Goal: Find specific page/section: Find specific page/section

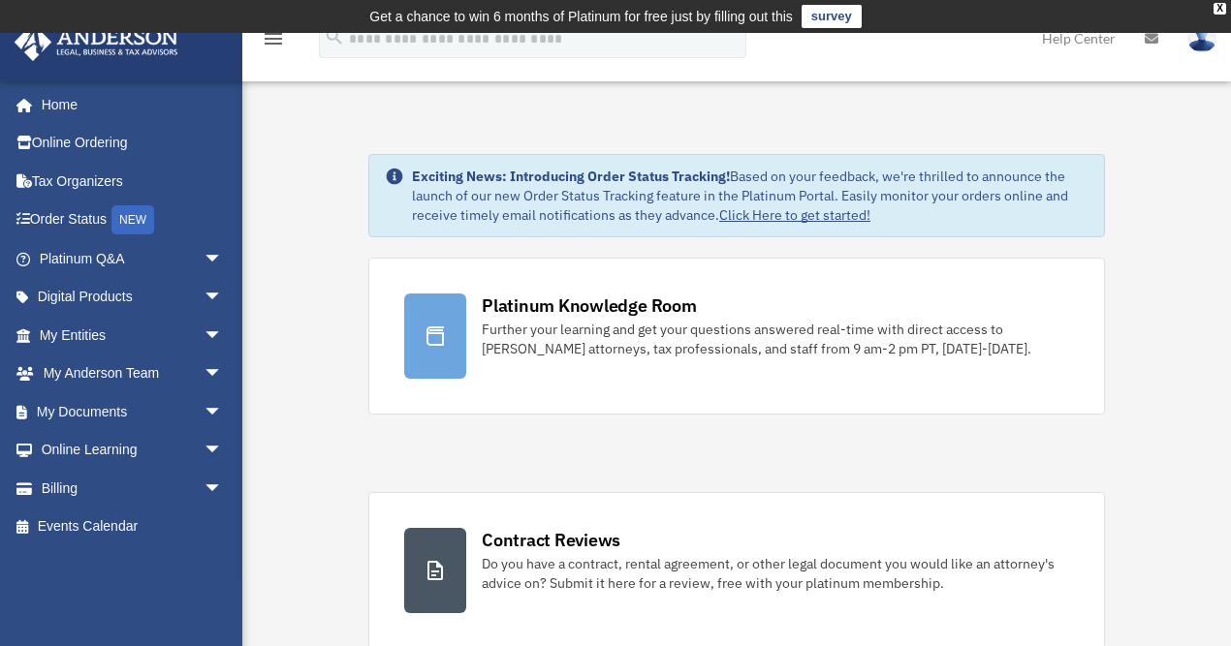
scroll to position [1004, 0]
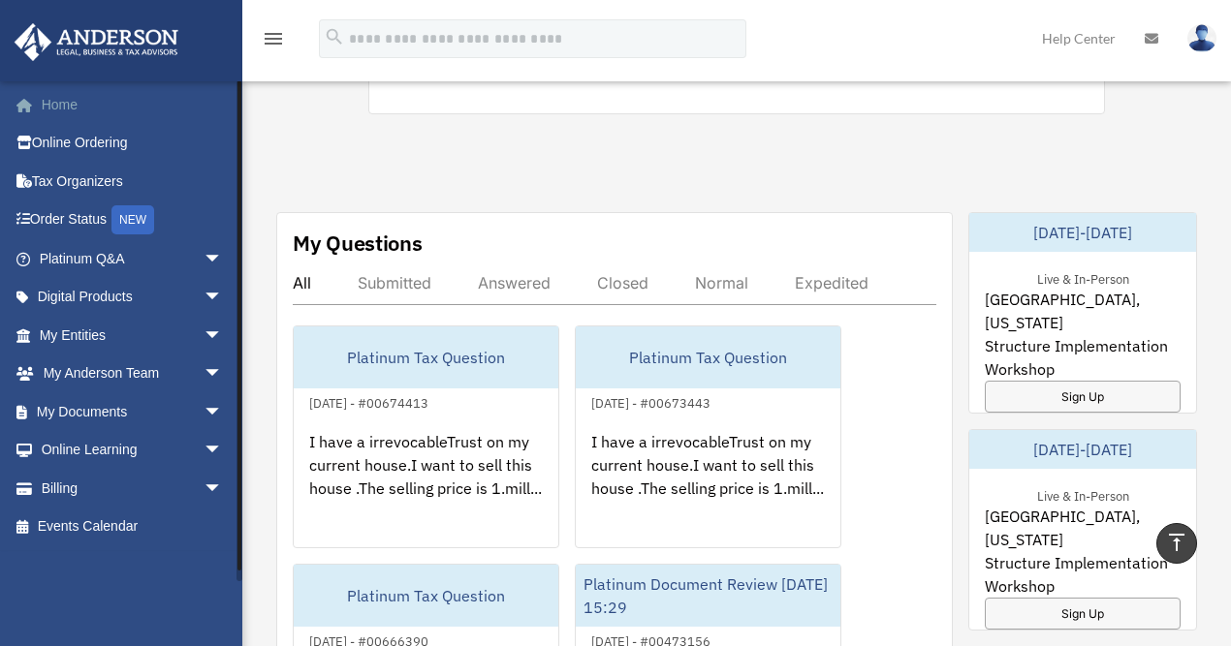
click at [62, 109] on link "Home" at bounding box center [133, 104] width 238 height 39
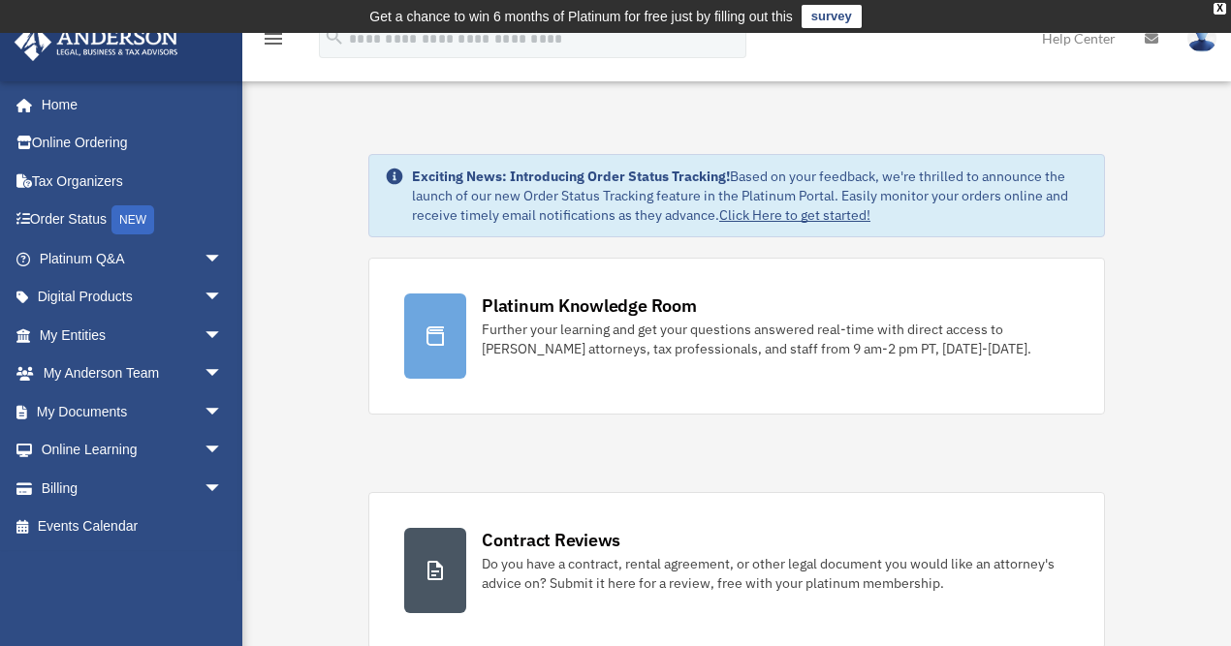
scroll to position [1004, 0]
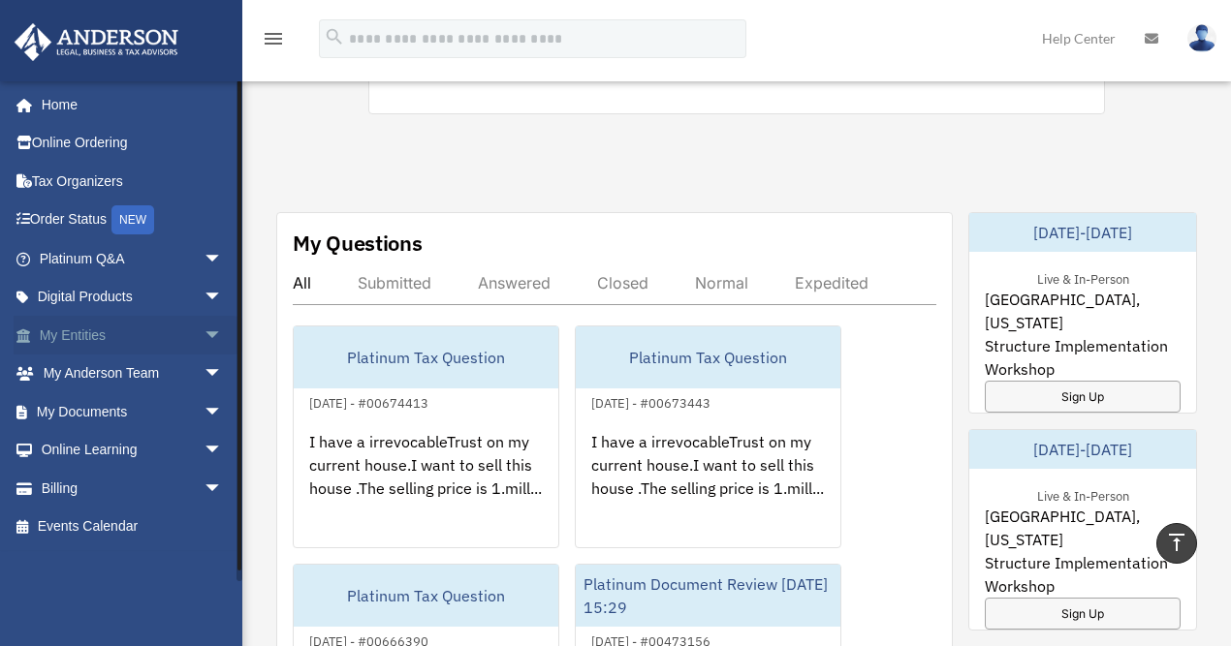
click at [85, 335] on link "My Entities arrow_drop_down" at bounding box center [133, 335] width 238 height 39
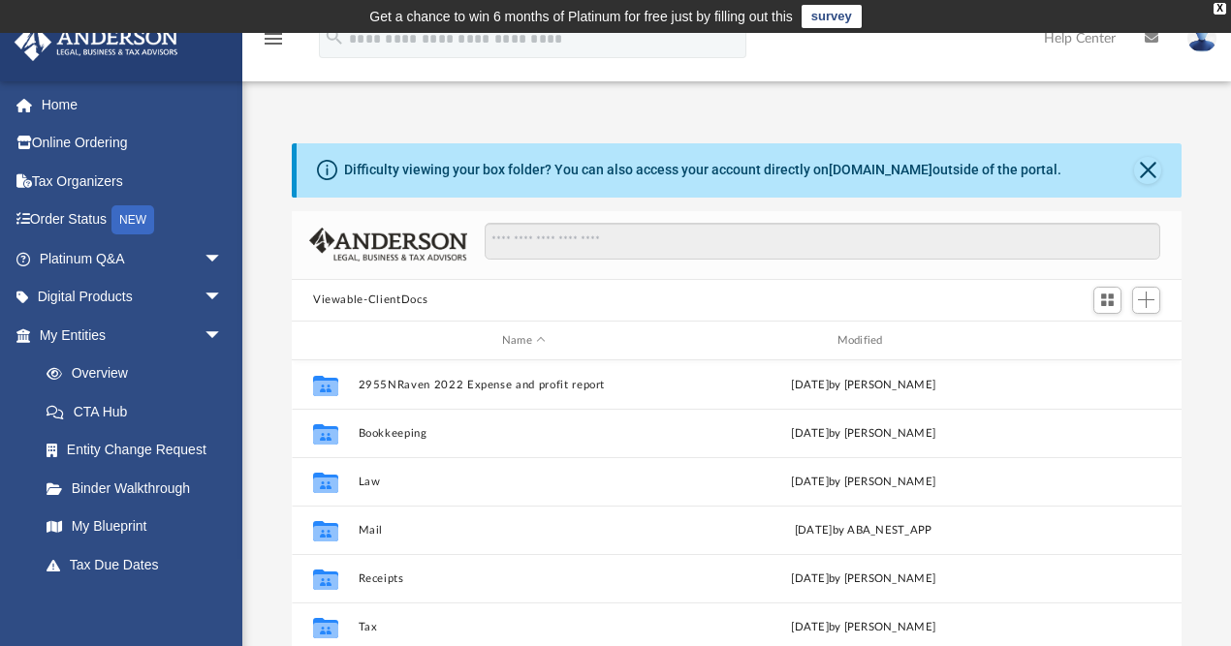
scroll to position [431, 880]
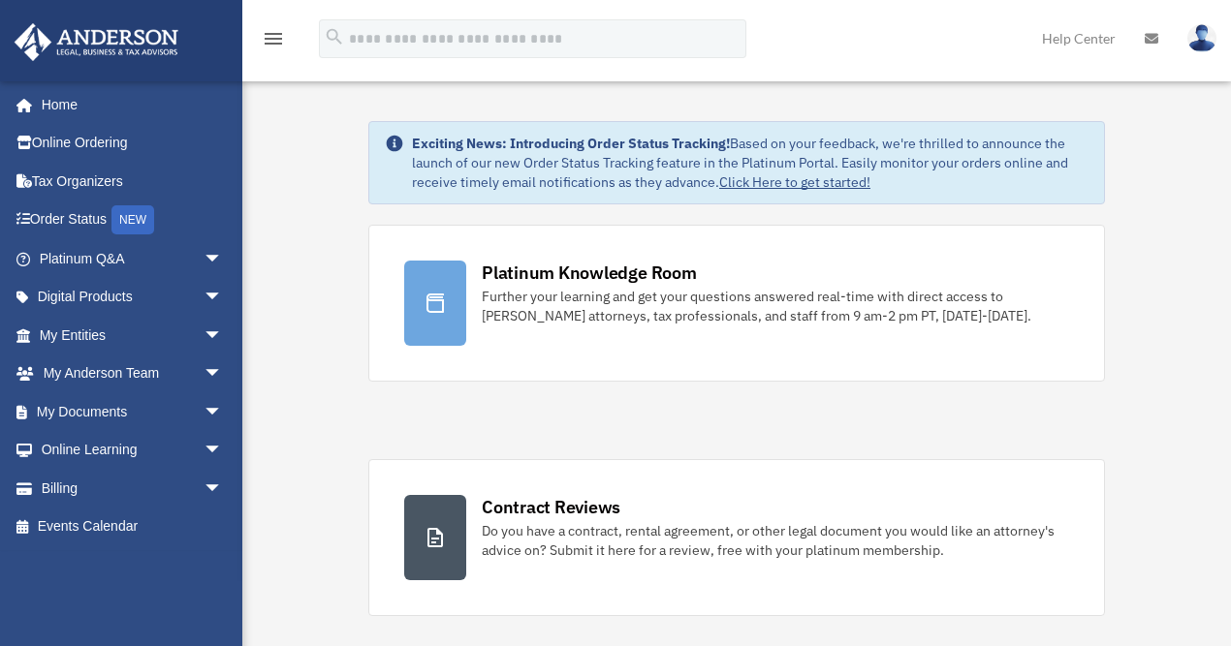
scroll to position [1212, 0]
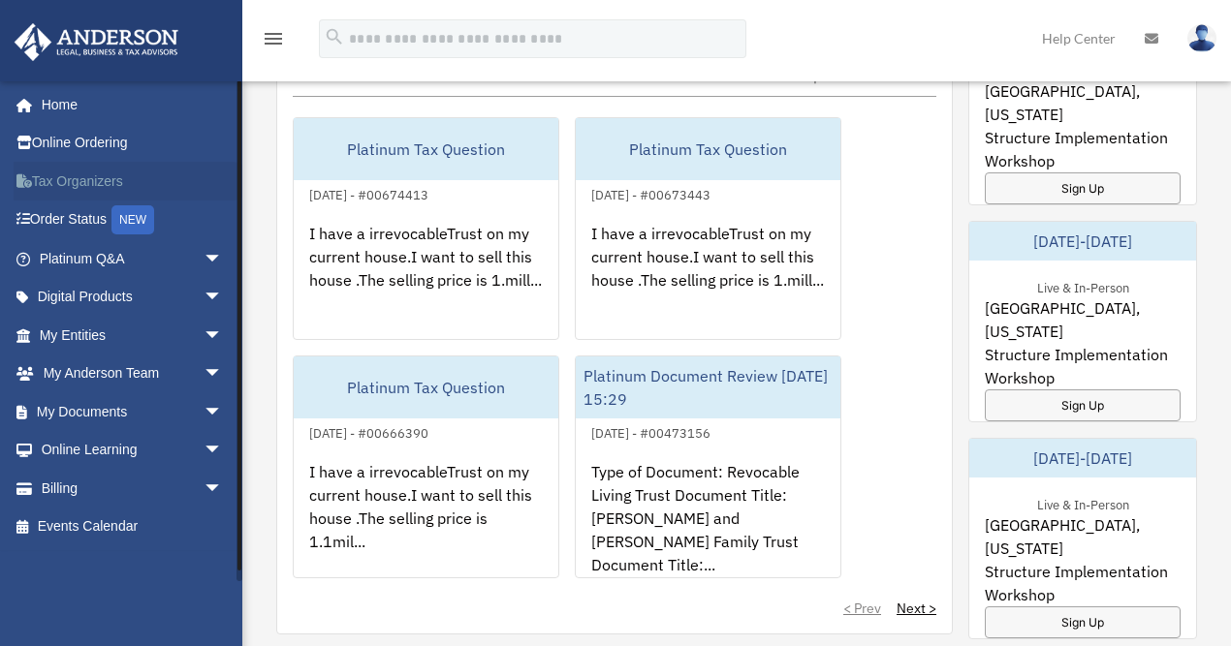
click at [73, 179] on link "Tax Organizers" at bounding box center [133, 181] width 238 height 39
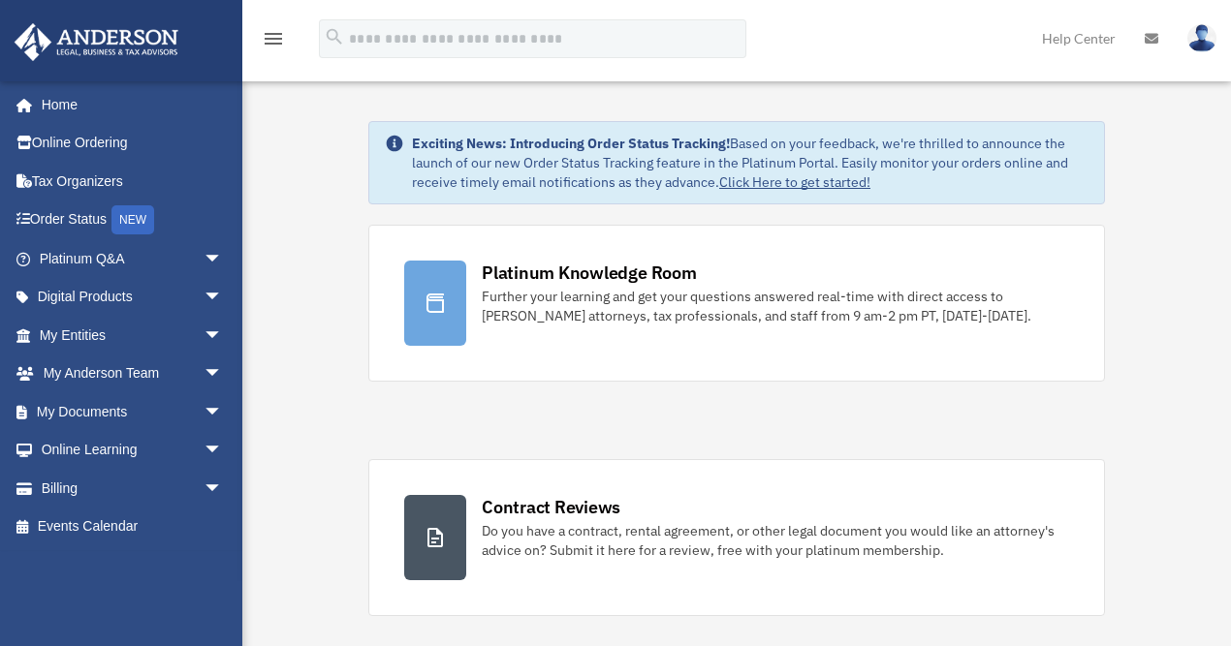
scroll to position [1212, 0]
